Goal: Information Seeking & Learning: Learn about a topic

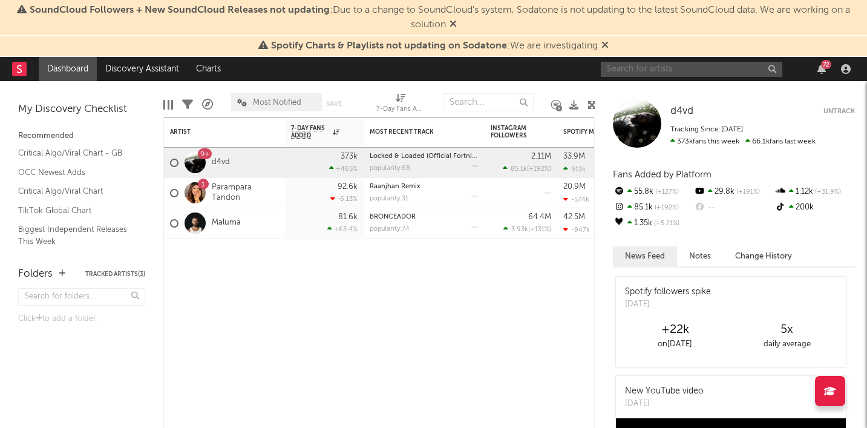
click at [687, 65] on input "text" at bounding box center [691, 69] width 181 height 15
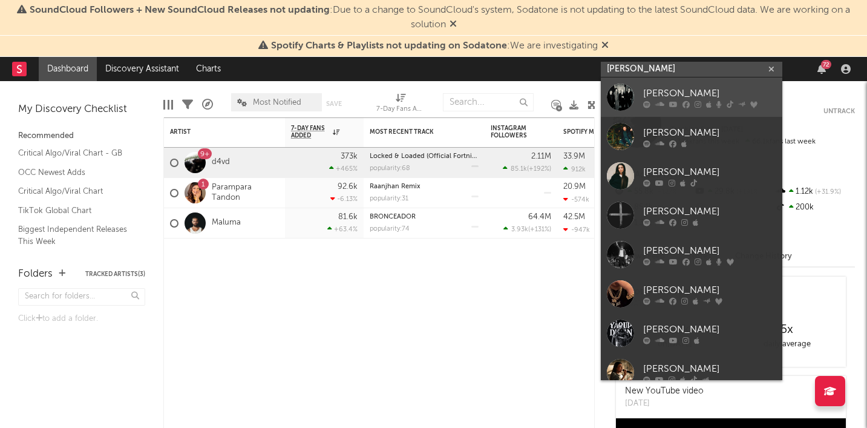
type input "[PERSON_NAME]"
click at [657, 90] on div "[PERSON_NAME]" at bounding box center [709, 93] width 133 height 15
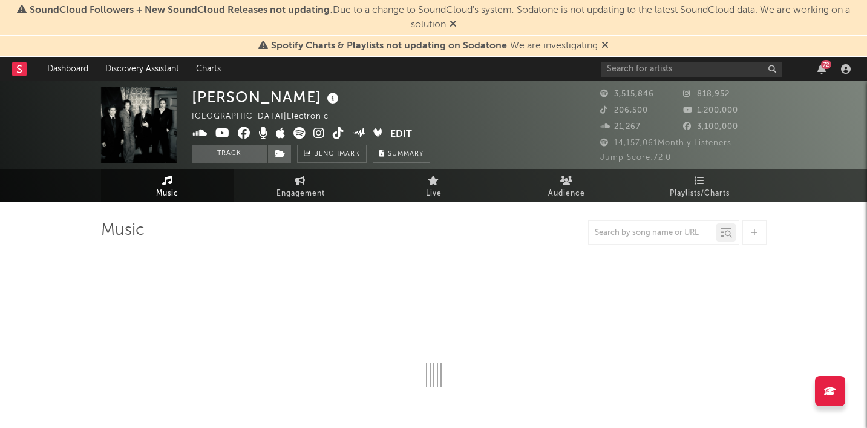
select select "6m"
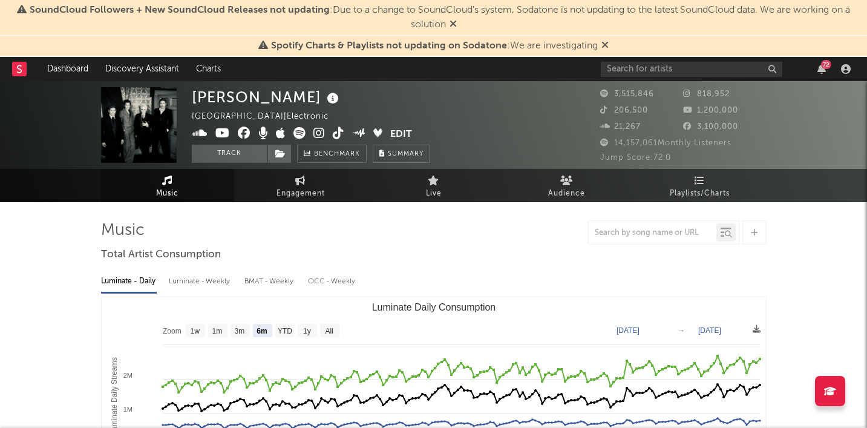
click at [607, 45] on icon at bounding box center [604, 45] width 7 height 10
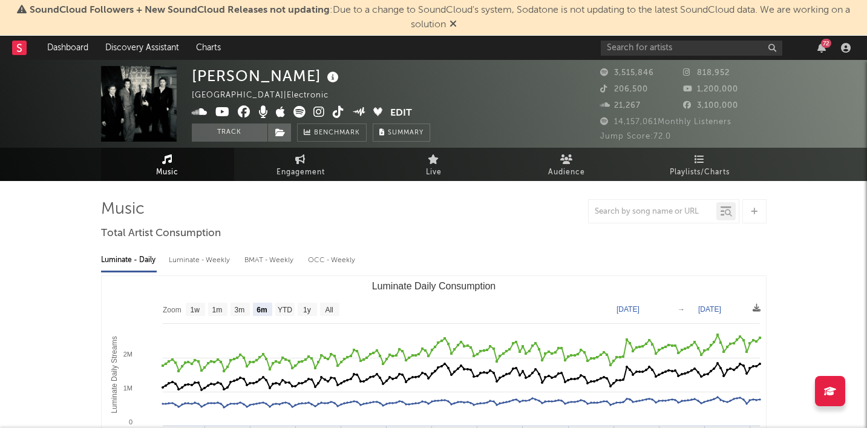
click at [454, 22] on icon at bounding box center [453, 24] width 7 height 10
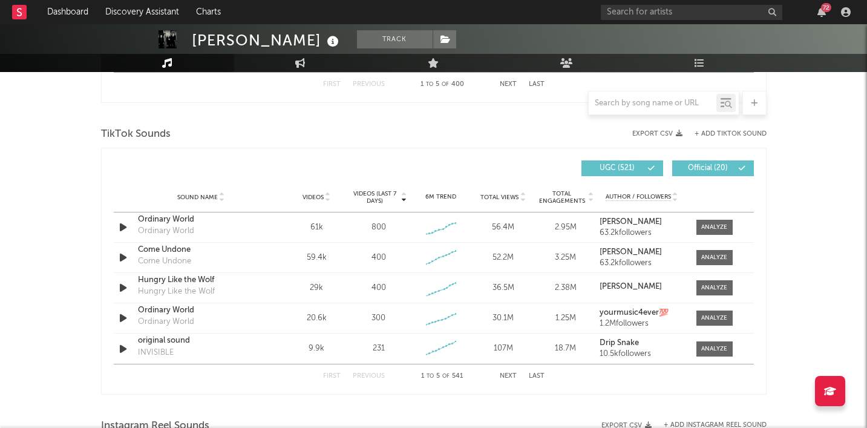
scroll to position [776, 0]
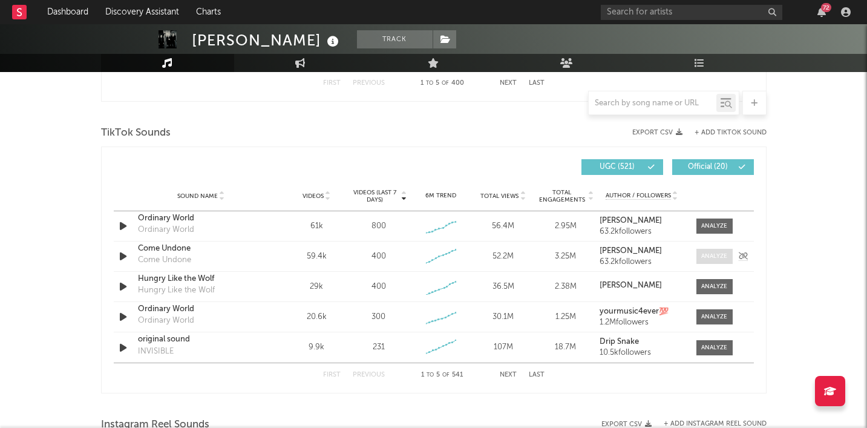
click at [703, 252] on div at bounding box center [714, 256] width 26 height 9
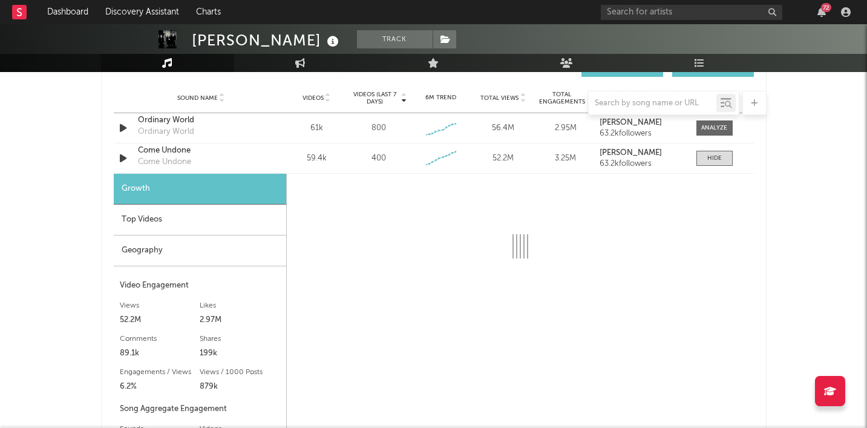
scroll to position [871, 0]
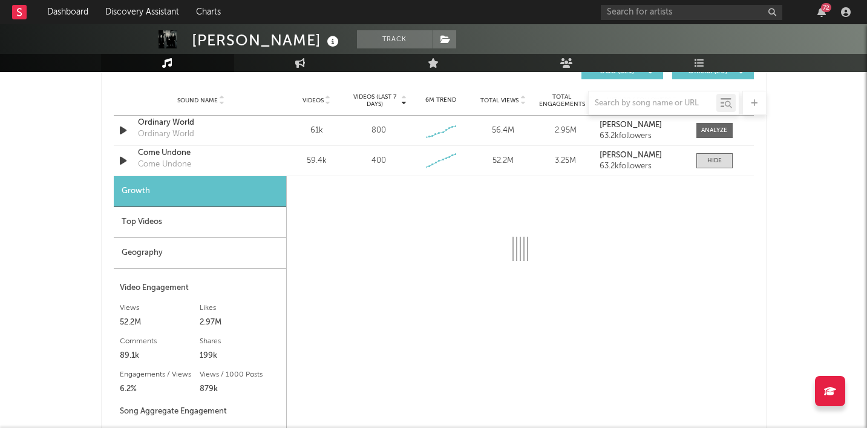
select select "6m"
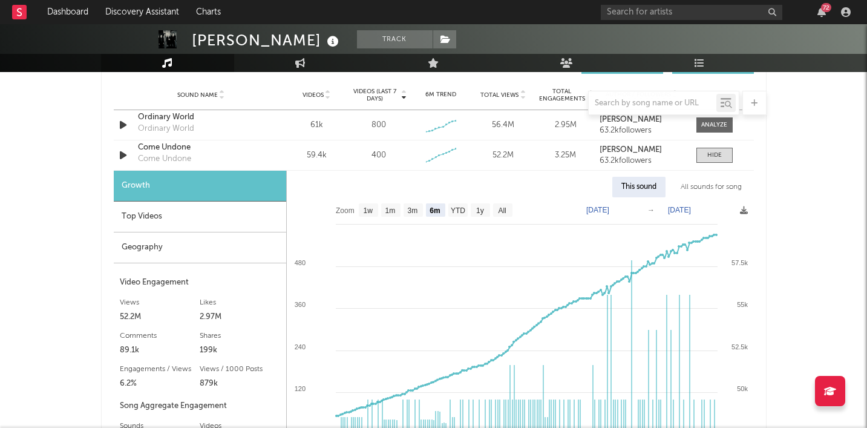
scroll to position [874, 0]
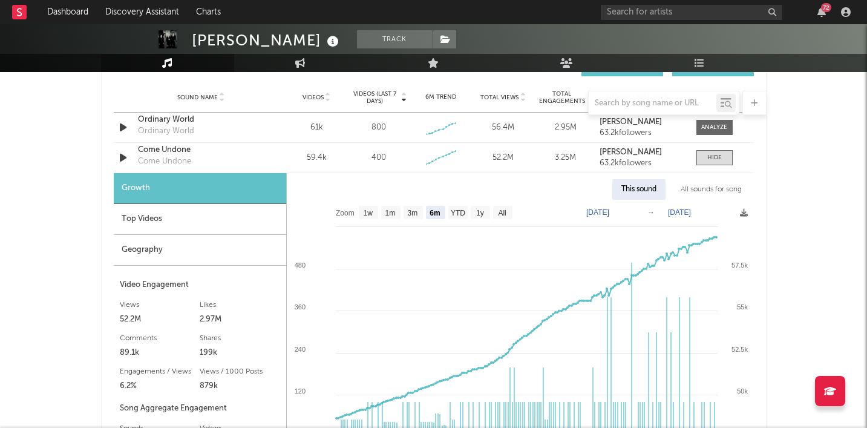
click at [646, 186] on div "This sound" at bounding box center [638, 189] width 53 height 21
click at [176, 161] on div "Come Undone" at bounding box center [164, 161] width 53 height 12
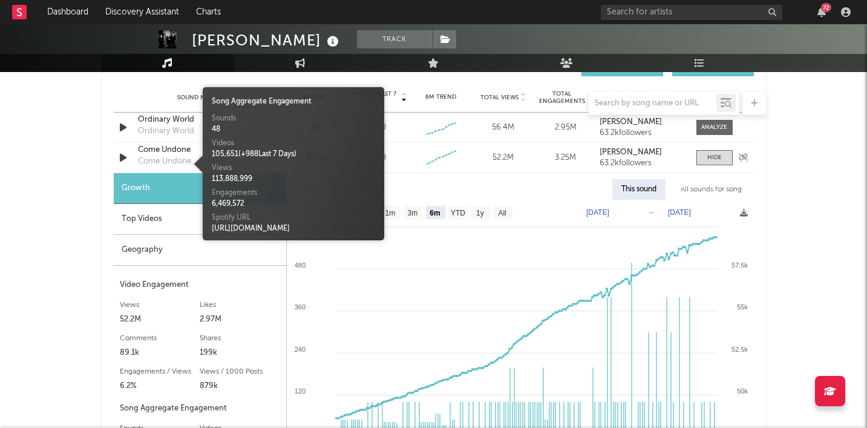
click at [164, 148] on div "Come Undone" at bounding box center [201, 150] width 126 height 12
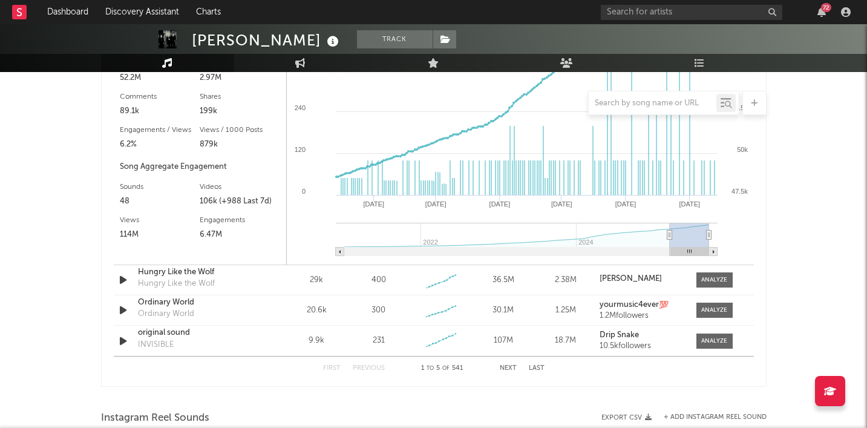
scroll to position [1226, 0]
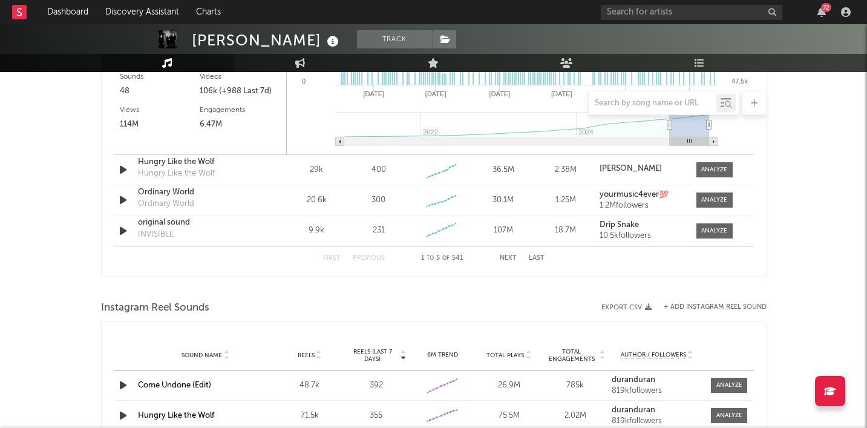
click at [510, 258] on button "Next" at bounding box center [508, 258] width 17 height 7
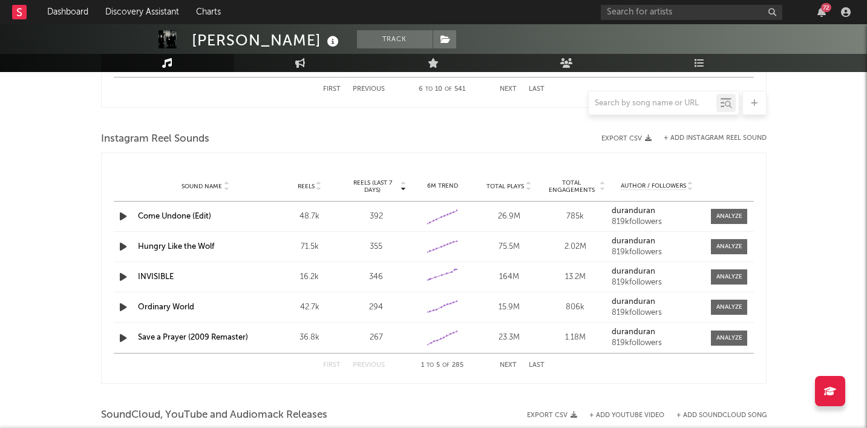
scroll to position [1068, 0]
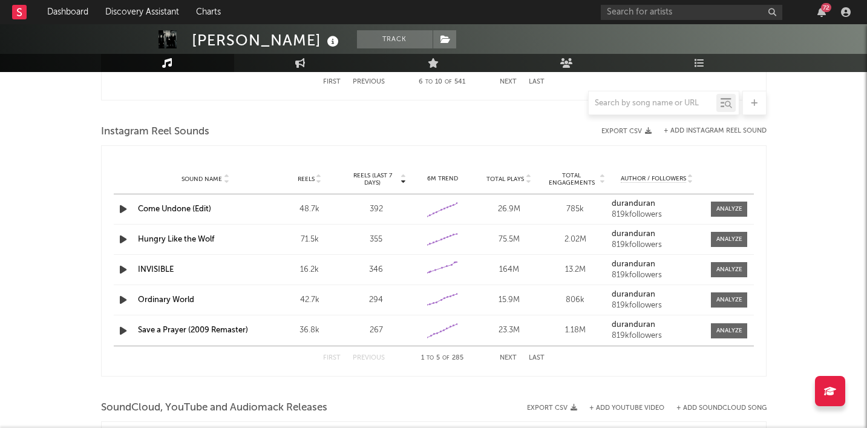
click at [207, 209] on link "Come Undone (Edit)" at bounding box center [174, 209] width 73 height 8
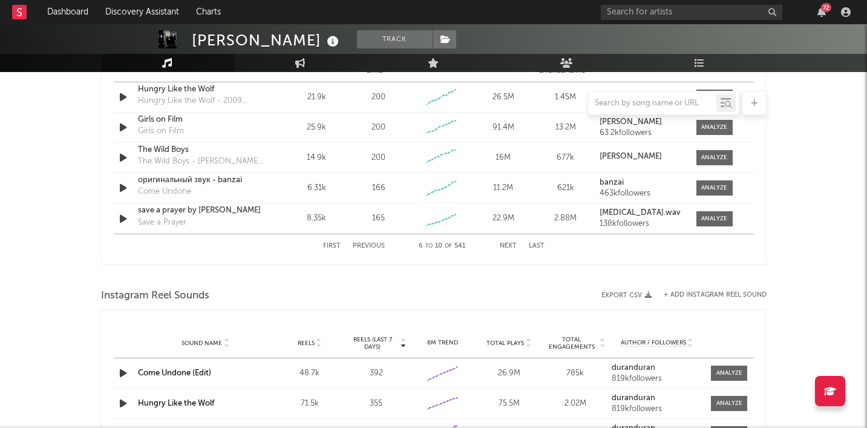
scroll to position [805, 0]
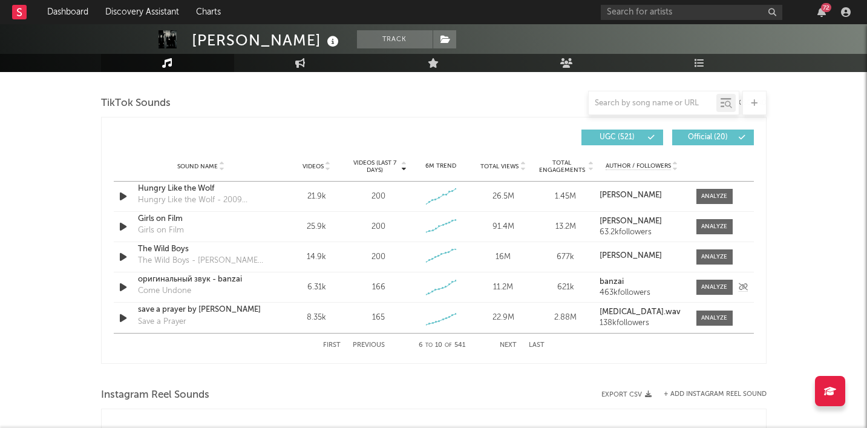
click at [185, 289] on div "Come Undone" at bounding box center [164, 291] width 53 height 12
click at [177, 281] on div "оригинальный звук - banzai" at bounding box center [201, 279] width 126 height 12
click at [508, 344] on button "Next" at bounding box center [508, 345] width 17 height 7
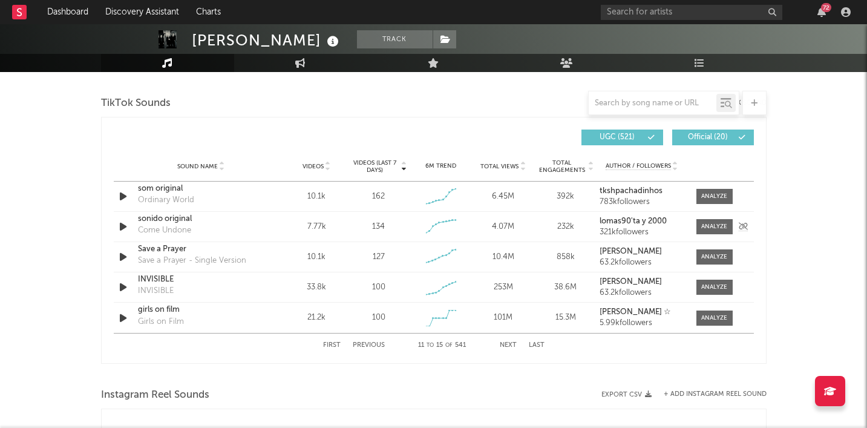
click at [186, 221] on div "sonido original" at bounding box center [201, 219] width 126 height 12
click at [510, 343] on button "Next" at bounding box center [508, 345] width 17 height 7
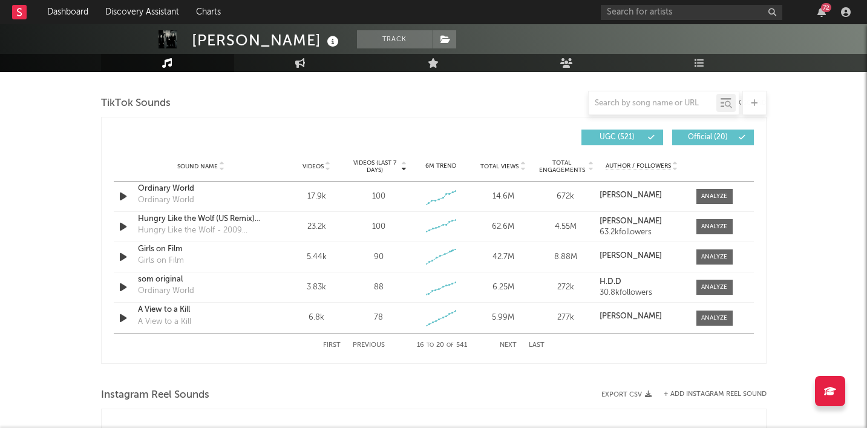
click at [510, 343] on button "Next" at bounding box center [508, 345] width 17 height 7
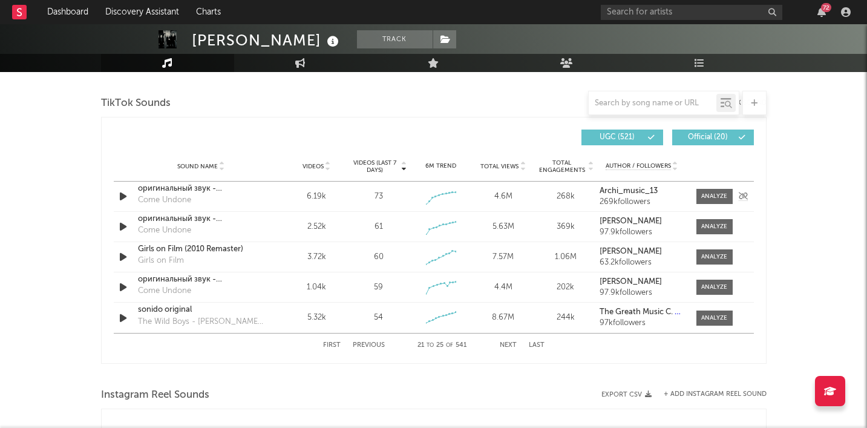
click at [191, 199] on div "оригинальный звук - Bad_man_13 Come Undone" at bounding box center [201, 197] width 126 height 28
click at [215, 191] on div "оригинальный звук - Bad_man_13" at bounding box center [201, 189] width 126 height 12
click at [335, 344] on button "First" at bounding box center [332, 345] width 18 height 7
select select "6m"
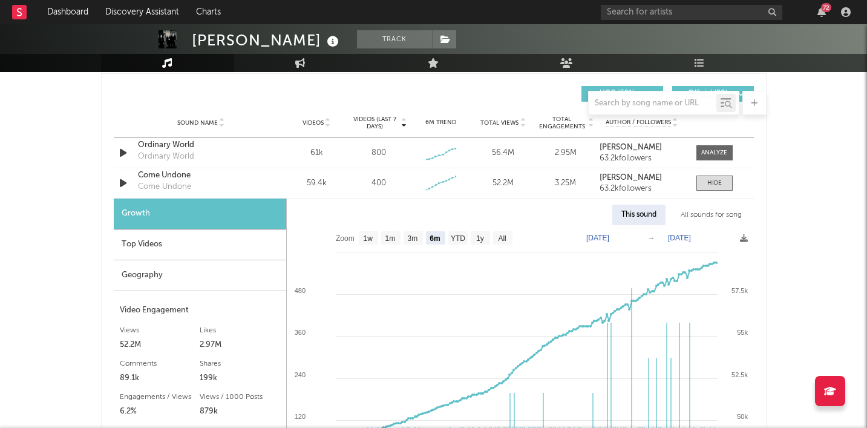
scroll to position [844, 0]
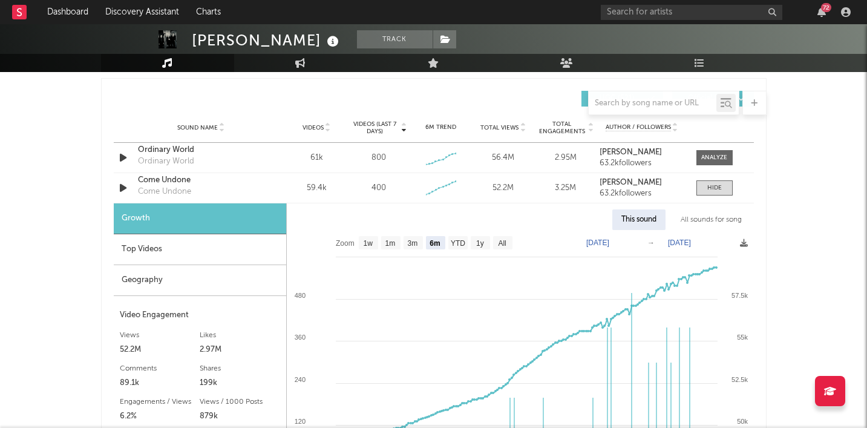
click at [243, 254] on div "Top Videos" at bounding box center [200, 249] width 172 height 31
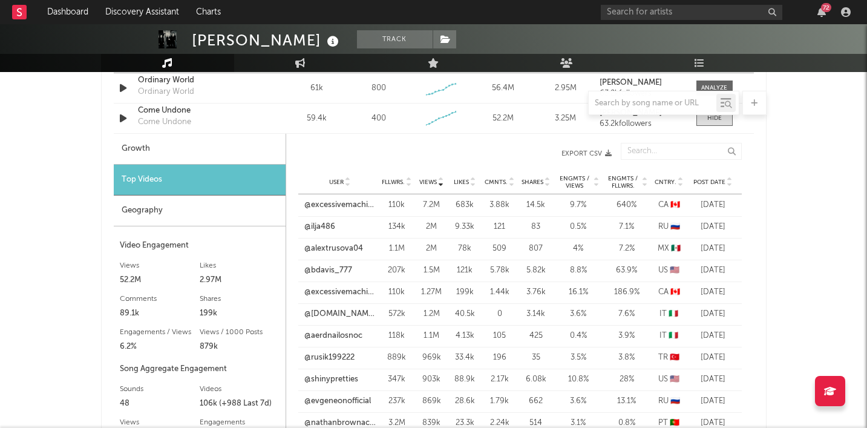
scroll to position [923, 0]
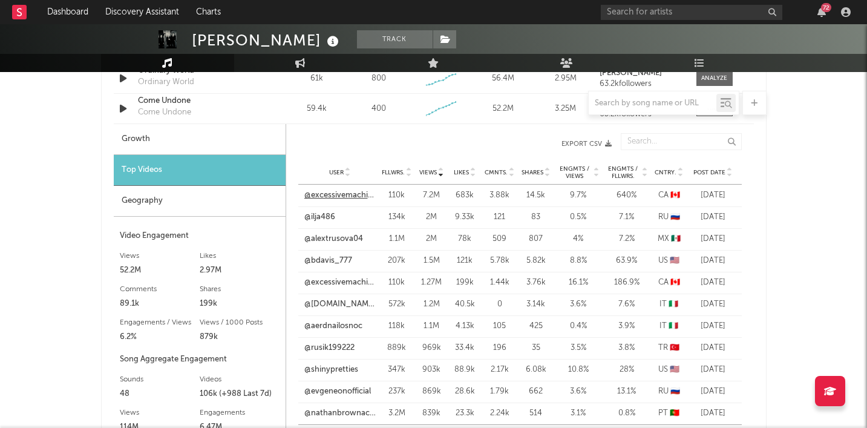
click at [361, 195] on link "@excessivemachine" at bounding box center [339, 195] width 71 height 12
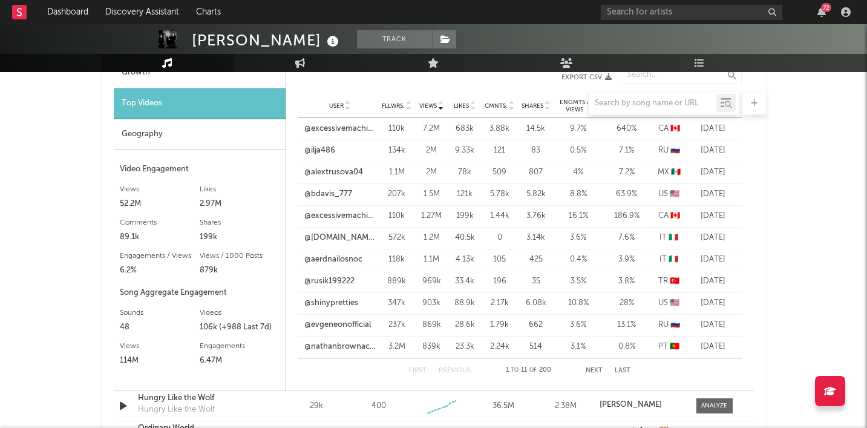
scroll to position [992, 0]
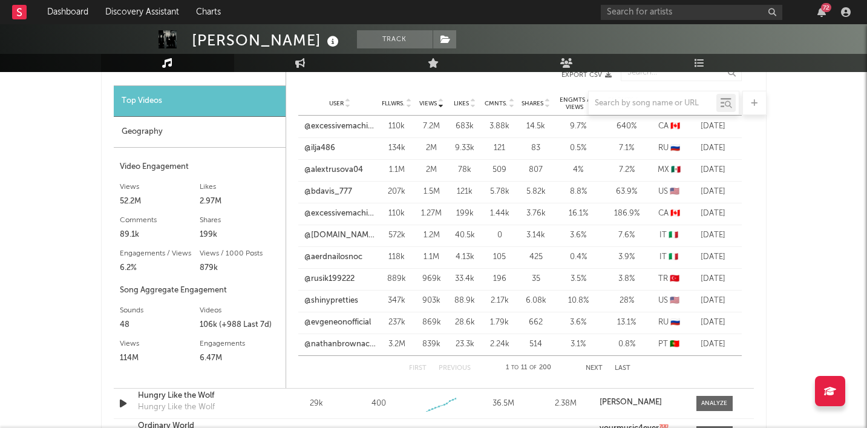
click at [600, 367] on button "Next" at bounding box center [594, 368] width 17 height 7
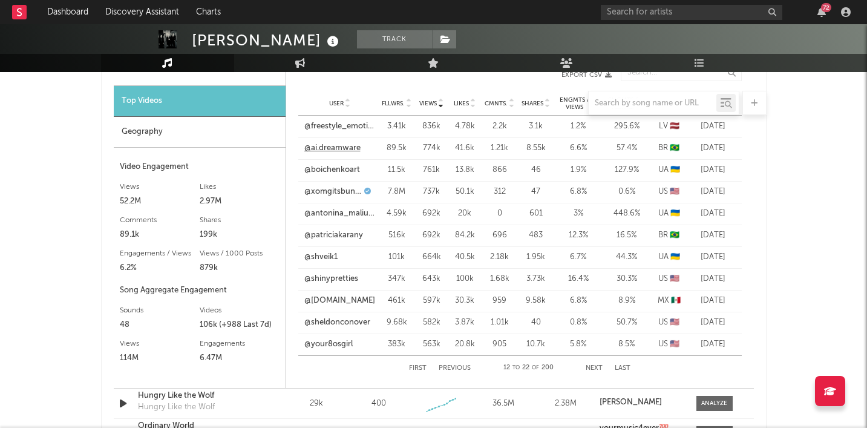
click at [355, 150] on link "@ai.dreamware" at bounding box center [332, 148] width 56 height 12
click at [626, 366] on button "Last" at bounding box center [623, 368] width 16 height 7
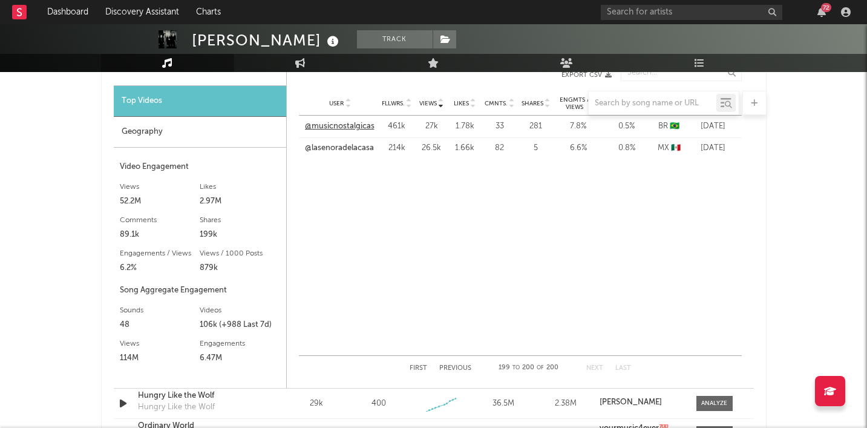
click at [346, 128] on link "@musicnostalgicas" at bounding box center [340, 126] width 70 height 12
click at [423, 368] on button "First" at bounding box center [419, 368] width 18 height 7
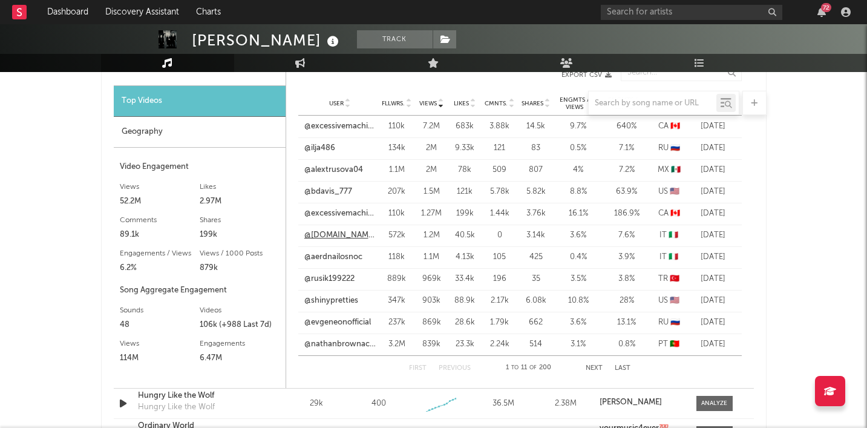
click at [341, 233] on link "@[DOMAIN_NAME]_80" at bounding box center [339, 235] width 71 height 12
click at [592, 367] on button "Next" at bounding box center [594, 368] width 17 height 7
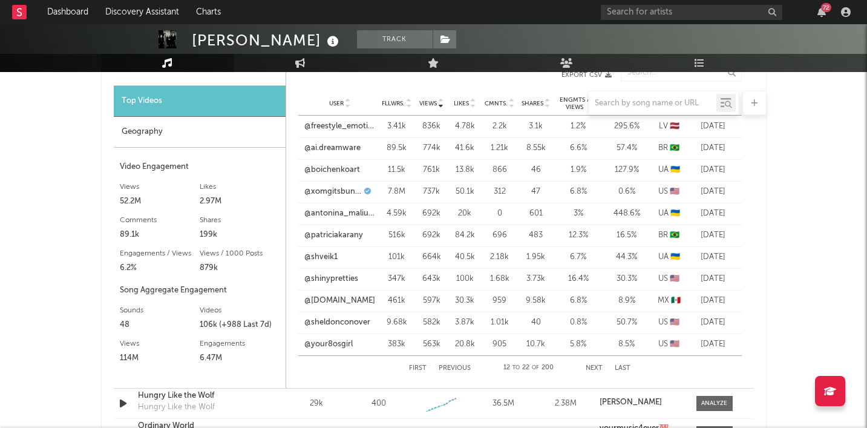
click at [592, 367] on button "Next" at bounding box center [594, 368] width 17 height 7
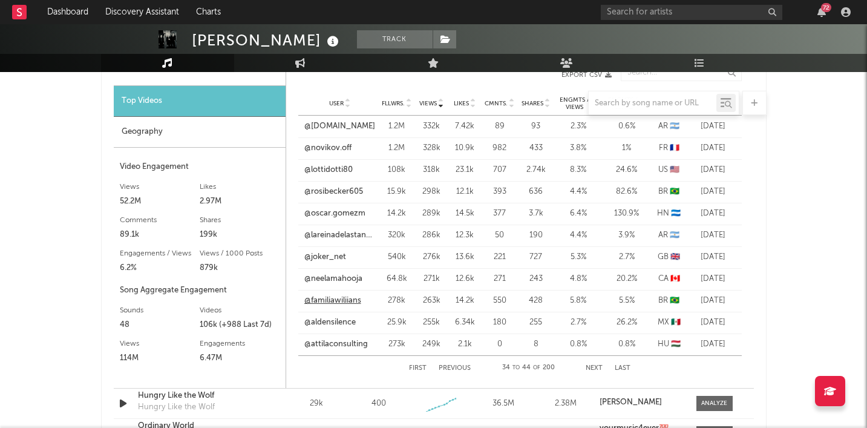
click at [353, 302] on link "@familiawiliians" at bounding box center [332, 301] width 57 height 12
click at [600, 365] on button "Next" at bounding box center [594, 368] width 17 height 7
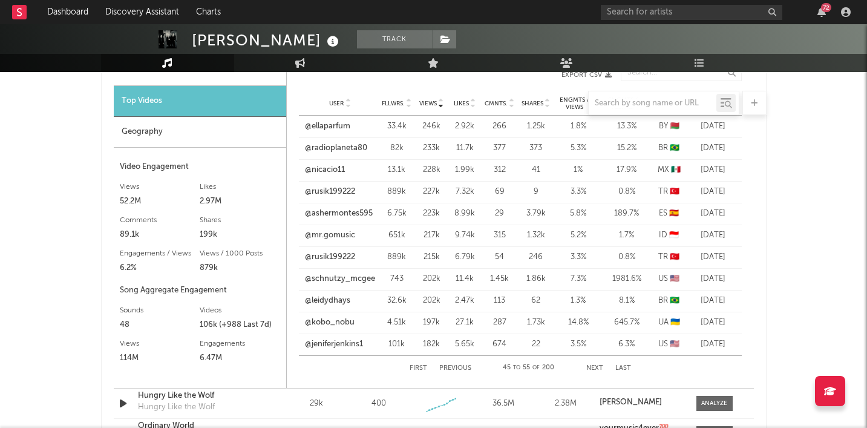
click at [600, 365] on button "Next" at bounding box center [594, 368] width 17 height 7
click at [356, 125] on link "@hits_60_70_80_90_2000s" at bounding box center [339, 126] width 71 height 12
